Goal: Information Seeking & Learning: Check status

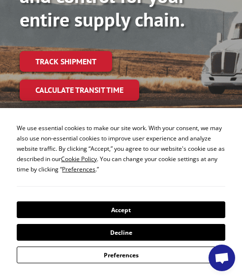
scroll to position [147, 0]
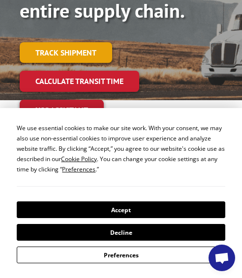
click at [81, 42] on link "Track shipment" at bounding box center [66, 52] width 92 height 21
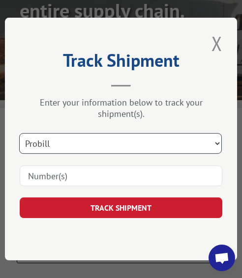
click at [220, 138] on select "Select category... Probill BOL PO" at bounding box center [120, 143] width 202 height 21
select select "bol"
click at [19, 133] on select "Select category... Probill BOL PO" at bounding box center [120, 143] width 202 height 21
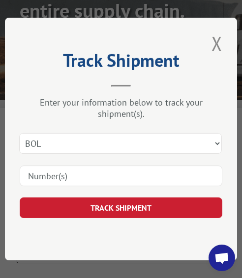
click at [121, 175] on input at bounding box center [121, 176] width 202 height 21
type input "2819188"
click button "TRACK SHIPMENT" at bounding box center [121, 207] width 202 height 21
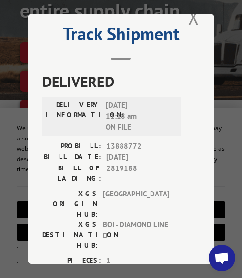
scroll to position [0, 0]
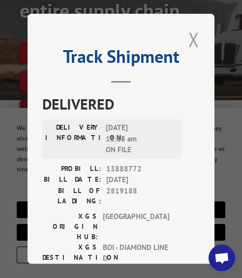
click at [187, 35] on button "Close modal" at bounding box center [193, 39] width 17 height 27
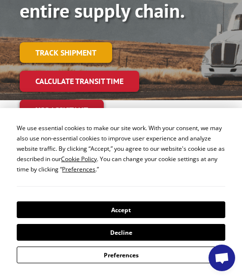
click at [72, 42] on link "Track shipment" at bounding box center [66, 52] width 92 height 21
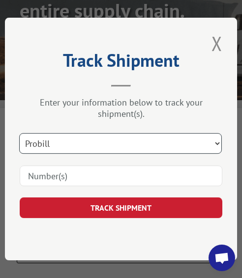
click at [220, 141] on select "Select category... Probill BOL PO" at bounding box center [120, 143] width 202 height 21
select select "bol"
click at [19, 133] on select "Select category... Probill BOL PO" at bounding box center [120, 143] width 202 height 21
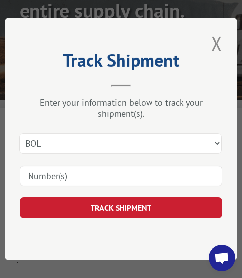
click at [100, 176] on input at bounding box center [121, 176] width 202 height 21
type input "2826185"
click button "TRACK SHIPMENT" at bounding box center [121, 207] width 202 height 21
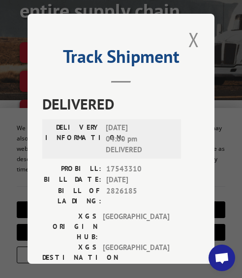
drag, startPoint x: 187, startPoint y: 40, endPoint x: 196, endPoint y: 58, distance: 20.9
click at [187, 40] on button "Close modal" at bounding box center [193, 39] width 17 height 27
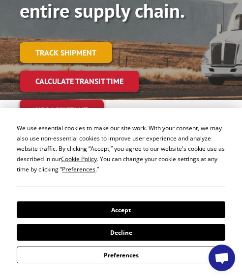
click at [74, 42] on link "Track shipment" at bounding box center [66, 52] width 92 height 21
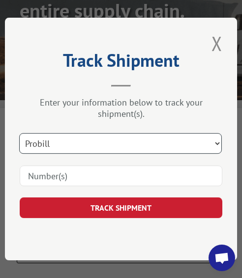
drag, startPoint x: 219, startPoint y: 138, endPoint x: 172, endPoint y: 141, distance: 46.8
click at [219, 138] on select "Select category... Probill BOL PO" at bounding box center [120, 143] width 202 height 21
select select "bol"
click at [19, 133] on select "Select category... Probill BOL PO" at bounding box center [120, 143] width 202 height 21
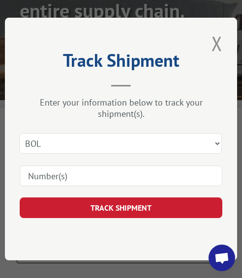
click at [90, 169] on input at bounding box center [121, 176] width 202 height 21
type input "2825585"
click button "TRACK SHIPMENT" at bounding box center [121, 207] width 202 height 21
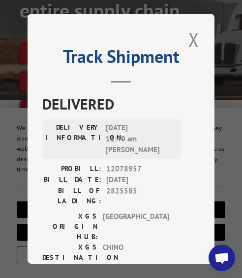
drag, startPoint x: 189, startPoint y: 35, endPoint x: 187, endPoint y: 40, distance: 5.5
click at [189, 35] on button "Close modal" at bounding box center [193, 39] width 17 height 27
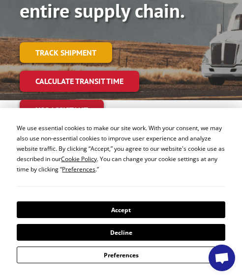
click at [78, 42] on link "Track shipment" at bounding box center [66, 52] width 92 height 21
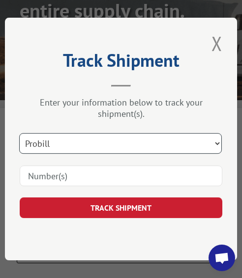
drag, startPoint x: 224, startPoint y: 137, endPoint x: 216, endPoint y: 137, distance: 7.9
click at [222, 137] on select "Select category... Probill BOL PO" at bounding box center [120, 143] width 202 height 21
select select "bol"
click at [19, 133] on select "Select category... Probill BOL PO" at bounding box center [120, 143] width 202 height 21
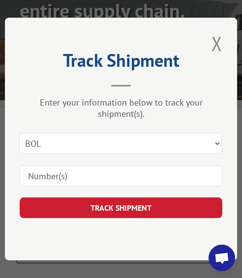
click at [89, 173] on input at bounding box center [121, 176] width 202 height 21
type input "2822824"
click button "TRACK SHIPMENT" at bounding box center [121, 207] width 202 height 21
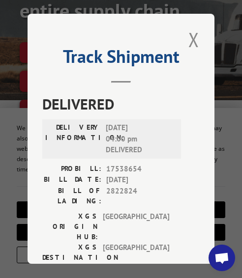
click at [181, 93] on span "DELIVERED" at bounding box center [120, 104] width 157 height 22
